Goal: Task Accomplishment & Management: Complete application form

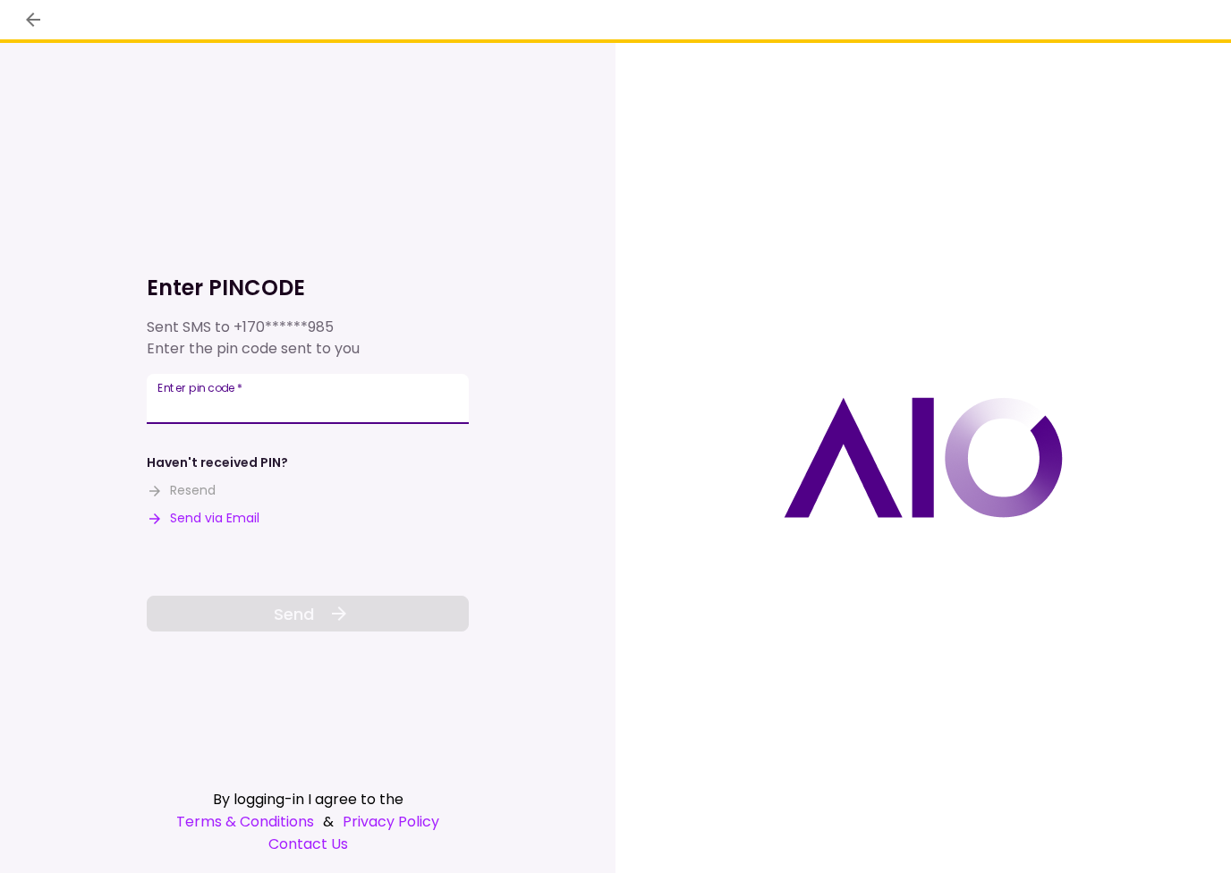
click at [384, 411] on input "Enter pin code   *" at bounding box center [308, 399] width 322 height 50
type input "******"
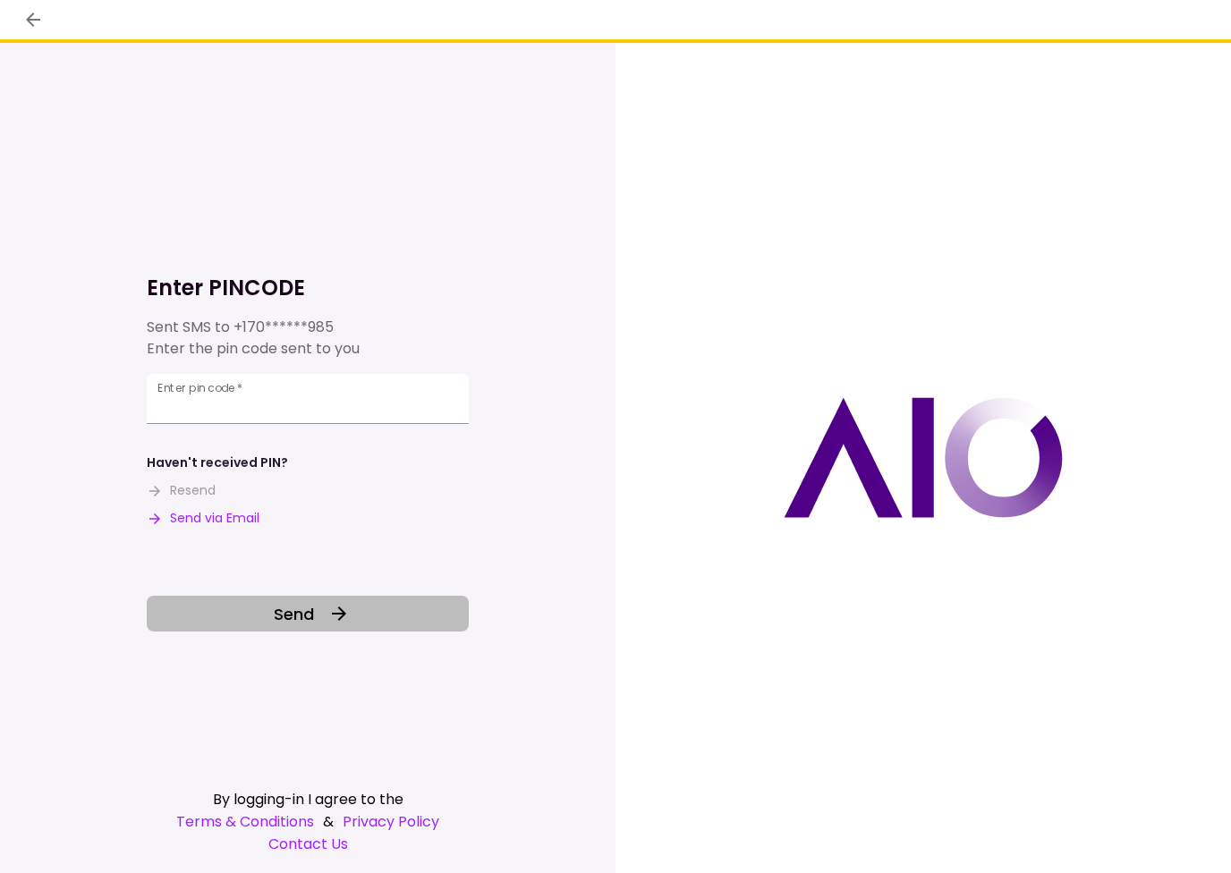
click at [329, 629] on button "Send" at bounding box center [308, 614] width 322 height 36
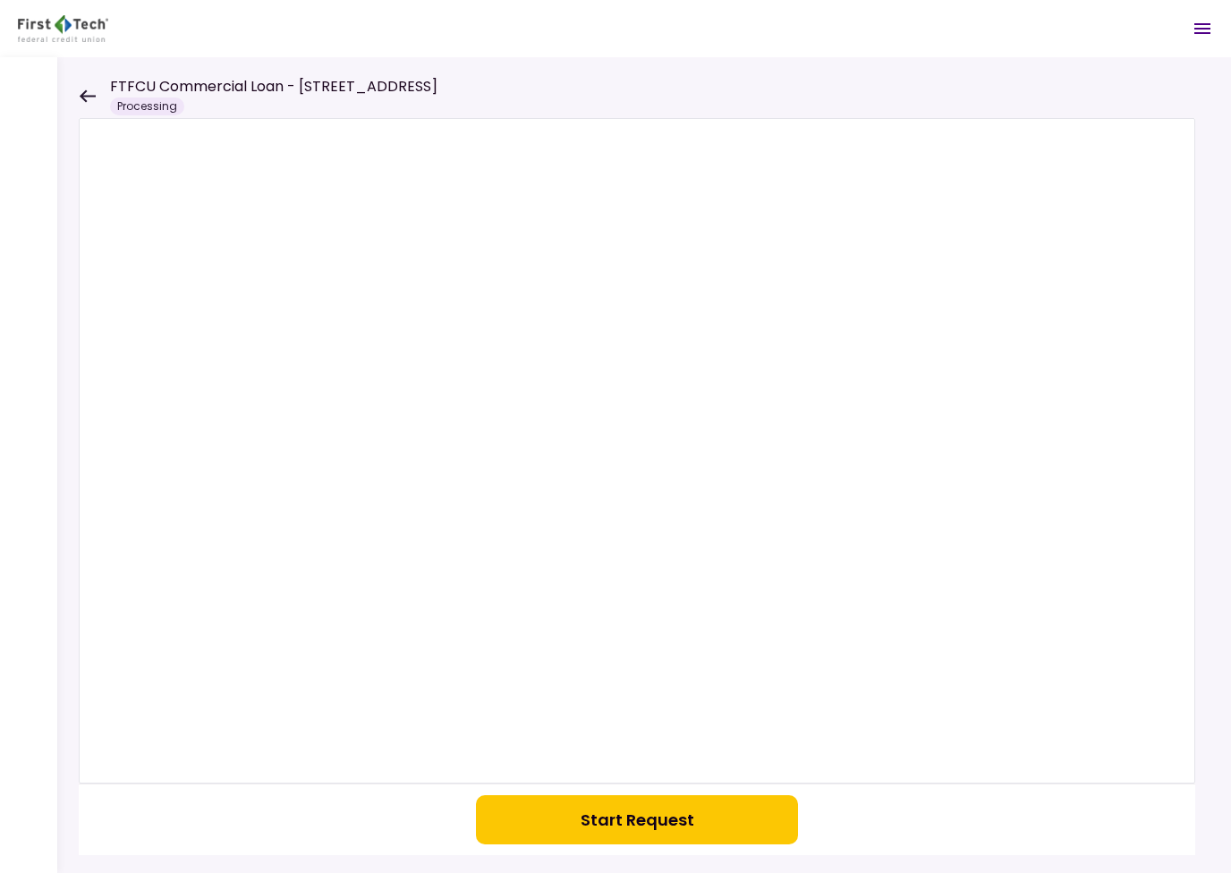
click at [634, 818] on button "Start Request" at bounding box center [637, 819] width 322 height 49
